Goal: Share content: Share content

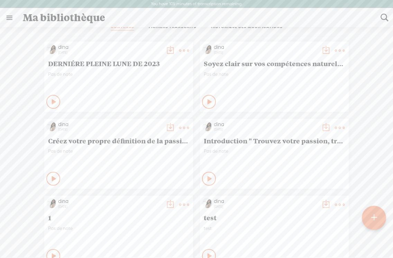
scroll to position [14, 0]
click at [11, 18] on link at bounding box center [9, 18] width 18 height 18
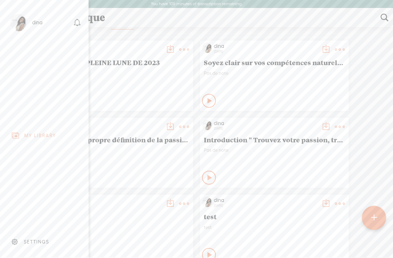
click at [49, 137] on div "MY LIBRARY" at bounding box center [40, 135] width 32 height 6
click at [369, 183] on body "You have 105 minutes of transcription remaining. Upgrade to increase your limit…" at bounding box center [196, 128] width 393 height 257
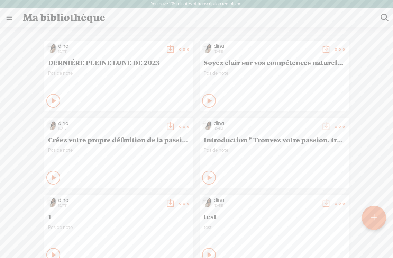
click at [9, 16] on link at bounding box center [9, 18] width 18 height 18
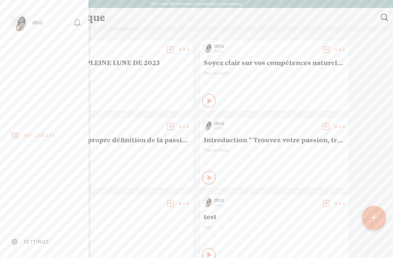
click at [42, 24] on div "dina" at bounding box center [37, 22] width 10 height 7
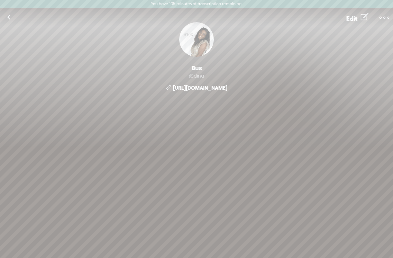
click at [385, 17] on t at bounding box center [384, 18] width 10 height 10
click at [9, 19] on link at bounding box center [8, 17] width 17 height 18
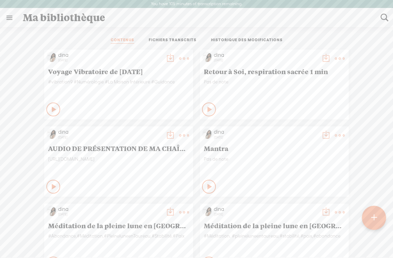
click at [184, 54] on t at bounding box center [184, 59] width 10 height 10
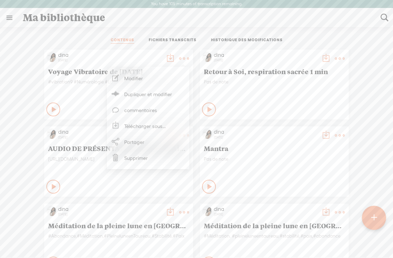
click at [137, 144] on link "Partager" at bounding box center [147, 142] width 75 height 16
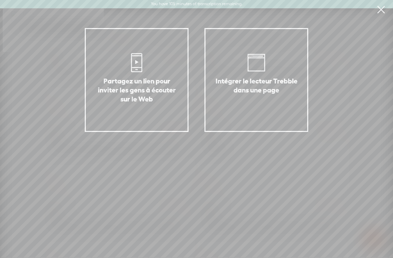
click at [261, 66] on icon at bounding box center [256, 62] width 21 height 21
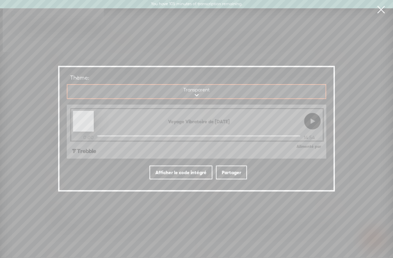
click at [233, 176] on div "Partager" at bounding box center [231, 172] width 31 height 14
click at [378, 9] on link at bounding box center [380, 9] width 17 height 19
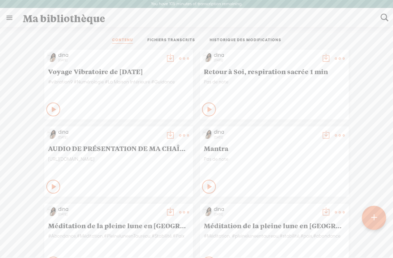
click at [183, 54] on t at bounding box center [184, 59] width 10 height 10
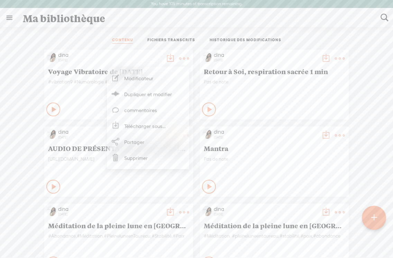
click at [145, 142] on link "Partager" at bounding box center [147, 142] width 75 height 16
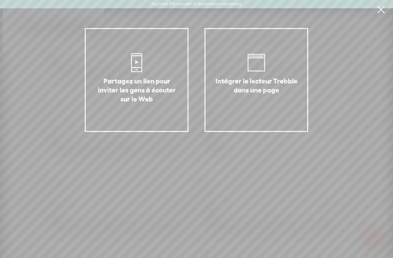
click at [172, 66] on div "Partagez un lien pour inviter les gens à écouter sur le Web" at bounding box center [137, 80] width 104 height 104
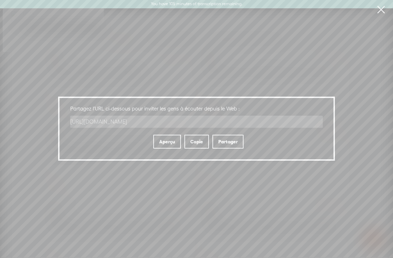
click at [186, 142] on div "Copie" at bounding box center [196, 142] width 25 height 14
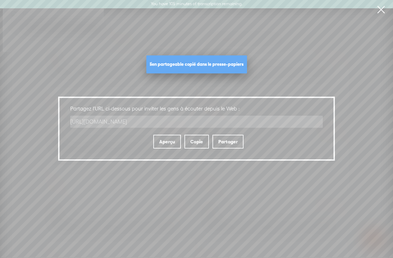
click at [168, 143] on font "Aperçu" at bounding box center [167, 142] width 16 height 6
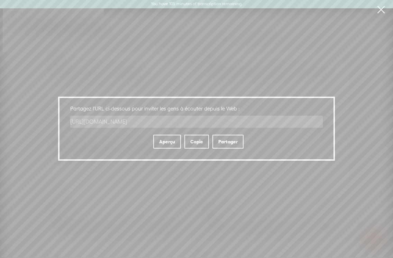
click at [231, 108] on font "Partagez l'URL ci-dessous pour inviter les gens à écouter depuis le Web :" at bounding box center [154, 108] width 169 height 6
drag, startPoint x: 243, startPoint y: 109, endPoint x: 83, endPoint y: 103, distance: 159.9
click at [83, 103] on div "Partagez l'URL ci-dessous pour inviter les gens à écouter depuis le Web : [URL]…" at bounding box center [196, 128] width 277 height 64
click at [82, 108] on font "Partagez l'URL ci-dessous pour inviter les gens à écouter depuis le Web :" at bounding box center [154, 108] width 169 height 6
click at [82, 107] on font "Partagez l'URL ci-dessous pour inviter les gens à écouter depuis le Web :" at bounding box center [154, 108] width 169 height 6
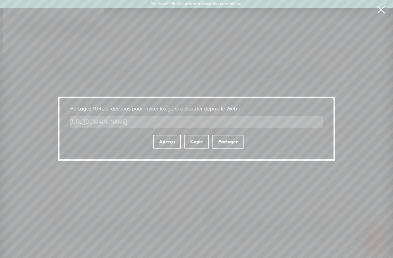
click at [82, 107] on font "Partagez l'URL ci-dessous pour inviter les gens à écouter depuis le Web :" at bounding box center [154, 108] width 169 height 6
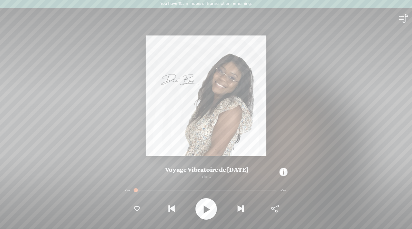
click at [283, 172] on t at bounding box center [283, 171] width 8 height 13
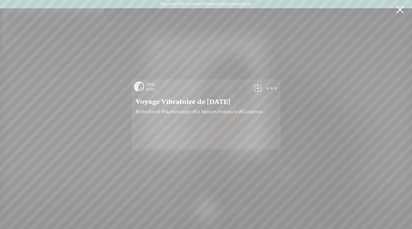
click at [269, 88] on t at bounding box center [272, 88] width 10 height 10
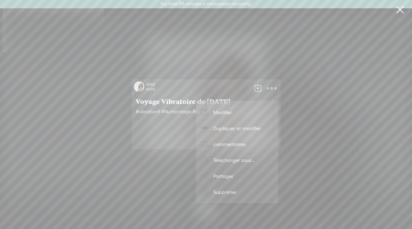
click at [305, 164] on div "dina 2 days ago Voyage Vibratoire de Septembre 2025 #vibration9 #Numérologie #L…" at bounding box center [206, 114] width 412 height 228
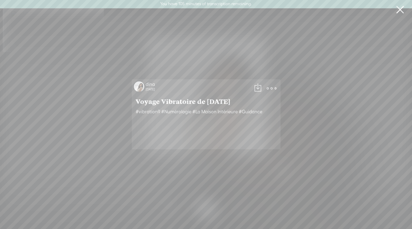
click at [272, 88] on t at bounding box center [272, 88] width 10 height 10
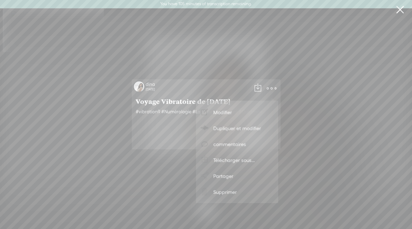
click at [221, 176] on link "Partager" at bounding box center [237, 176] width 75 height 16
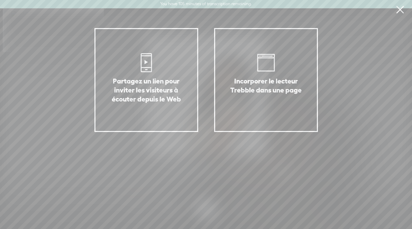
click at [173, 60] on div "Partagez un lien pour inviter les visiteurs à écouter depuis le Web" at bounding box center [146, 80] width 104 height 104
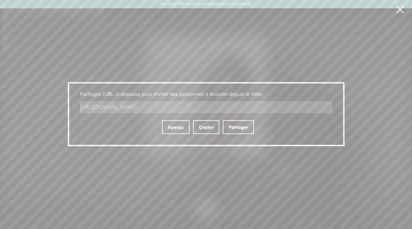
click at [211, 130] on div "Copier" at bounding box center [206, 127] width 26 height 14
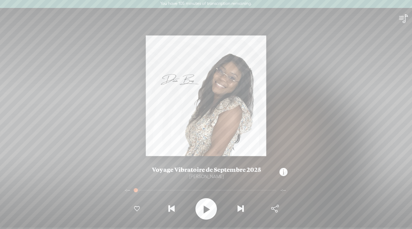
click at [206, 203] on t at bounding box center [206, 209] width 8 height 18
click at [206, 208] on t at bounding box center [206, 209] width 6 height 18
